Goal: Transaction & Acquisition: Download file/media

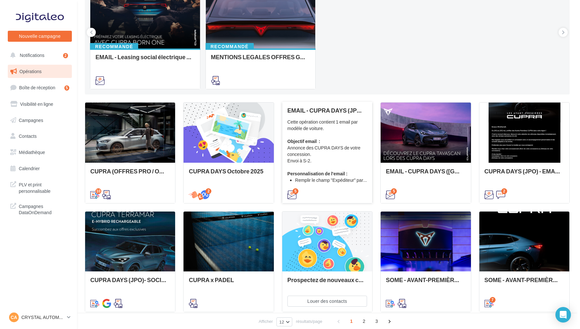
scroll to position [102, 0]
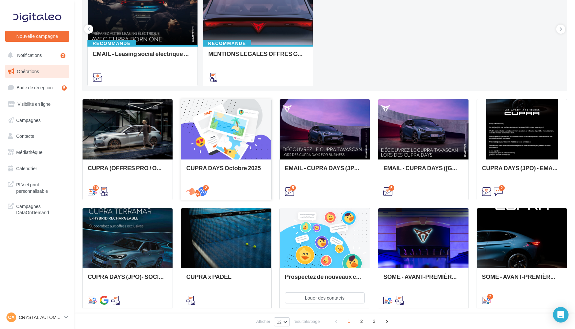
click at [232, 164] on div "CUPRA DAYS Octobre 2025" at bounding box center [226, 179] width 90 height 40
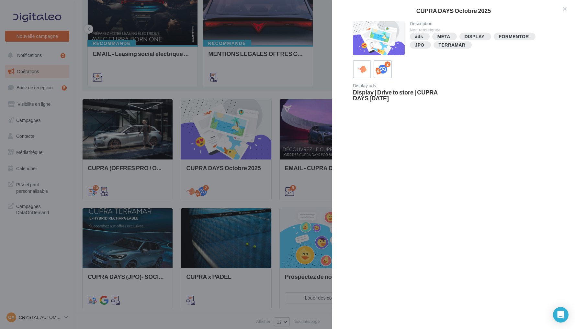
click at [195, 165] on div at bounding box center [287, 164] width 575 height 329
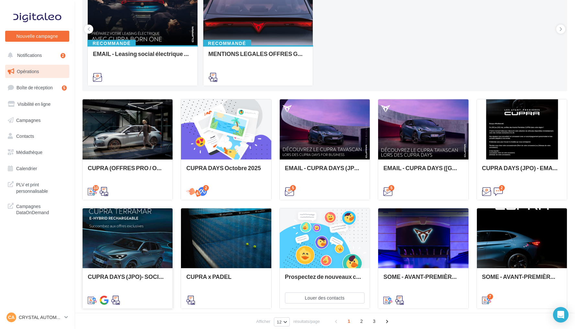
click at [134, 252] on div at bounding box center [127, 238] width 90 height 60
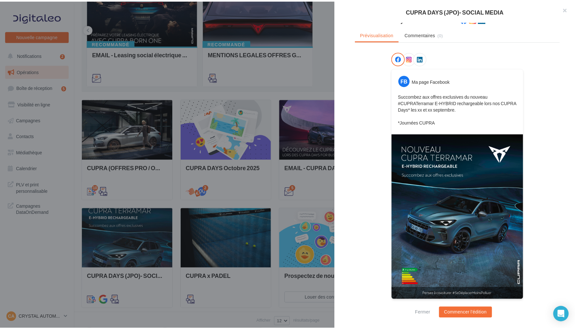
scroll to position [74, 0]
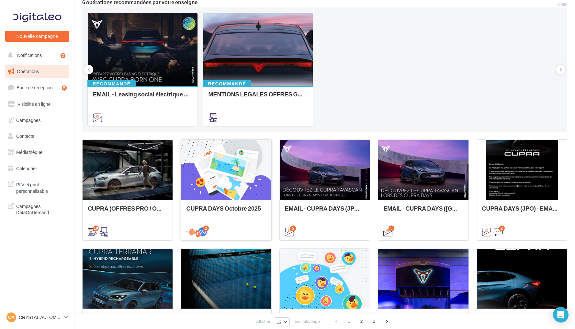
scroll to position [60, 0]
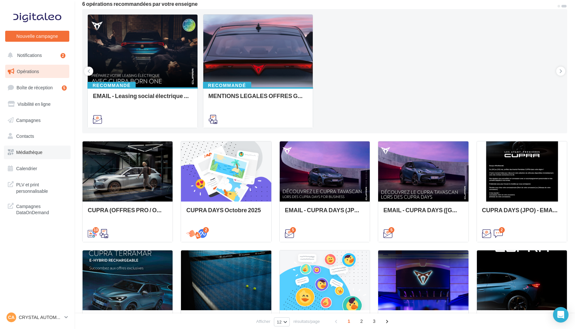
click at [52, 150] on link "Médiathèque" at bounding box center [37, 153] width 67 height 14
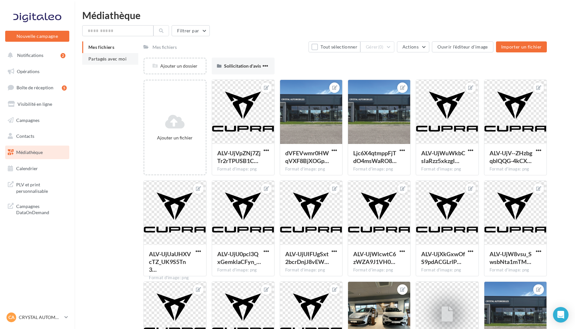
click at [112, 56] on li "Partagés avec moi" at bounding box center [110, 59] width 56 height 12
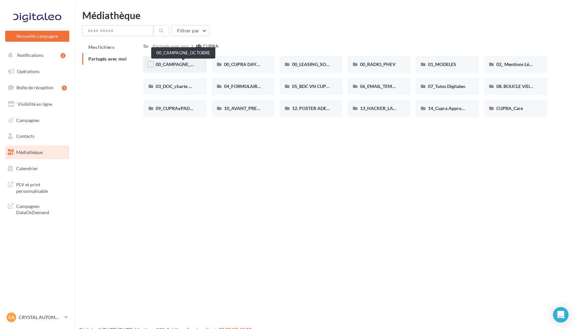
click at [176, 65] on span "00_CAMPAGNE_OCTOBRE" at bounding box center [183, 63] width 55 height 5
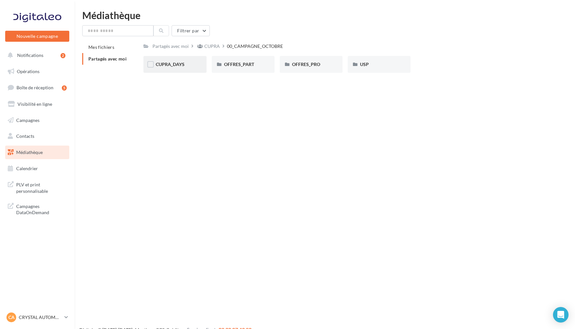
click at [192, 62] on div "CUPRA_DAYS" at bounding box center [175, 64] width 38 height 6
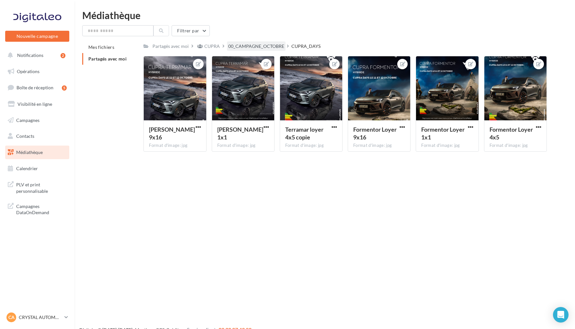
click at [264, 44] on div "00_CAMPAGNE_OCTOBRE" at bounding box center [256, 46] width 56 height 6
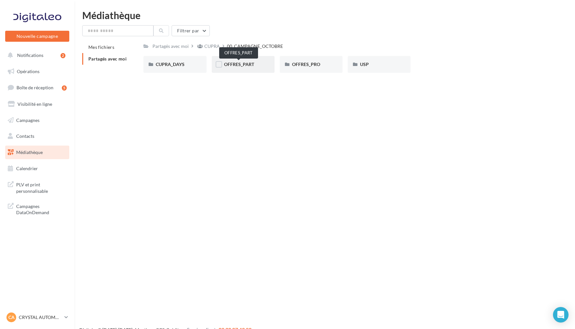
click at [249, 66] on span "OFFRES_PART" at bounding box center [239, 63] width 30 height 5
click at [238, 66] on span "FORMENTOR" at bounding box center [238, 63] width 28 height 5
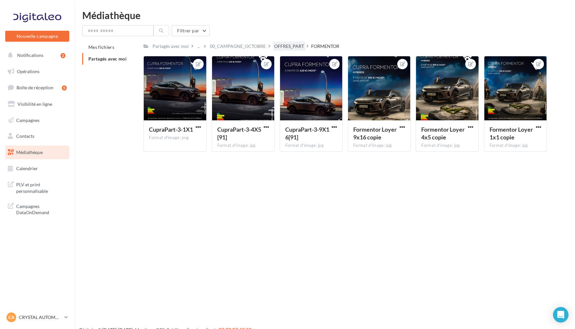
click at [299, 48] on div "OFFRES_PART" at bounding box center [289, 46] width 30 height 6
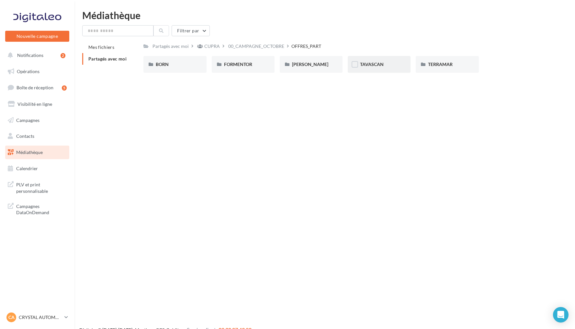
click at [380, 59] on div "TAVASCAN" at bounding box center [378, 64] width 63 height 17
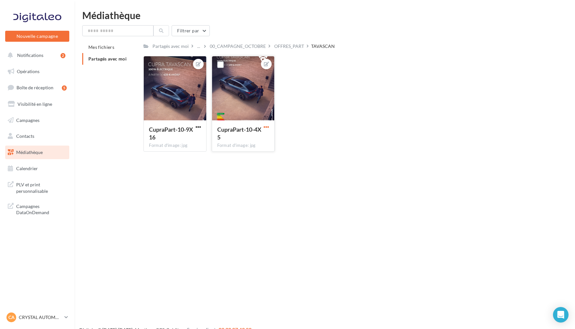
click at [264, 126] on span "button" at bounding box center [265, 126] width 5 height 5
click at [302, 123] on div "CupraPart-10-9X16 Format d'image: jpg CupraPart-10-9X16 CupraPart-10-4X5 Format…" at bounding box center [347, 106] width 408 height 101
click at [299, 46] on div "OFFRES_PART" at bounding box center [289, 46] width 30 height 6
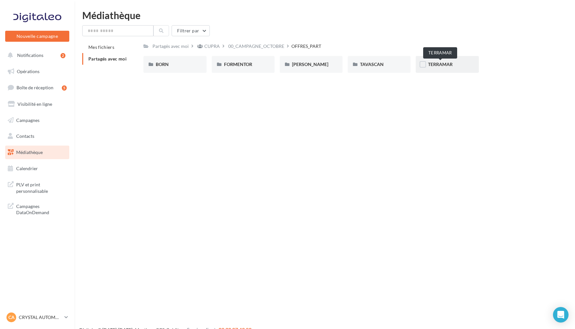
click at [449, 65] on span "TERRAMAR" at bounding box center [440, 63] width 25 height 5
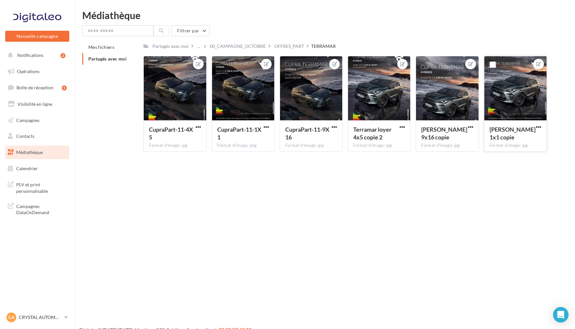
click at [541, 127] on button "button" at bounding box center [538, 127] width 8 height 6
click at [511, 155] on button "Télécharger" at bounding box center [508, 156] width 68 height 17
